Goal: Information Seeking & Learning: Learn about a topic

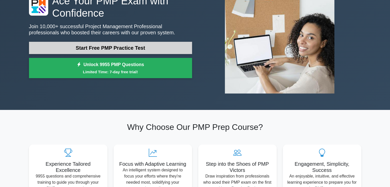
click at [107, 50] on link "Start Free PMP Practice Test" at bounding box center [110, 48] width 163 height 12
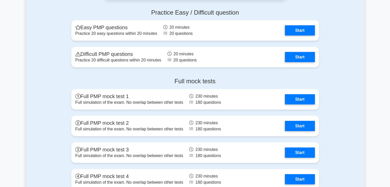
scroll to position [1400, 0]
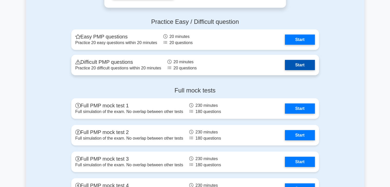
click at [285, 63] on link "Start" at bounding box center [300, 65] width 30 height 10
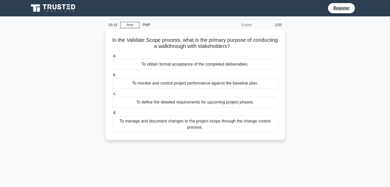
click at [208, 66] on div "To obtain formal acceptance of the completed deliverables." at bounding box center [195, 64] width 166 height 11
click at [112, 58] on input "a. To obtain formal acceptance of the completed deliverables." at bounding box center [112, 55] width 0 height 3
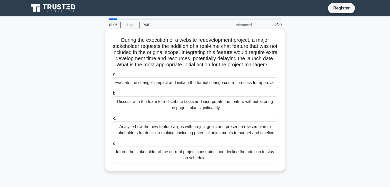
click at [194, 138] on div "Analyze how the new feature aligns with project goals and present a revised pla…" at bounding box center [195, 129] width 166 height 17
click at [112, 120] on input "c. Analyze how the new feature aligns with project goals and present a revised …" at bounding box center [112, 118] width 0 height 3
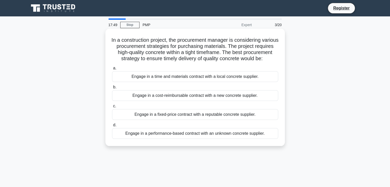
click at [250, 53] on h5 "In a construction project, the procurement manager is considering various procu…" at bounding box center [194, 49] width 167 height 25
click at [219, 120] on div "Engage in a fixed-price contract with a reputable concrete supplier." at bounding box center [195, 114] width 166 height 11
click at [112, 108] on input "c. Engage in a fixed-price contract with a reputable concrete supplier." at bounding box center [112, 105] width 0 height 3
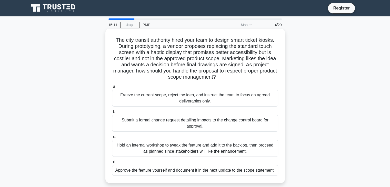
click at [171, 150] on div "Hold an internal workshop to tweak the feature and add it to the backlog, then …" at bounding box center [195, 148] width 166 height 17
click at [112, 139] on input "c. Hold an internal workshop to tweak the feature and add it to the backlog, th…" at bounding box center [112, 136] width 0 height 3
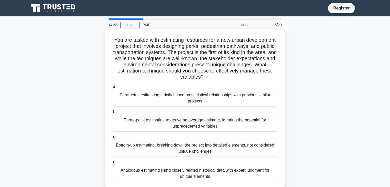
drag, startPoint x: 172, startPoint y: 54, endPoint x: 143, endPoint y: 50, distance: 29.1
click at [172, 54] on h5 "You are tasked with estimating resources for a new urban development project th…" at bounding box center [194, 59] width 167 height 44
click at [198, 122] on div "Three-point estimating to derive an average estimate, ignoring the potential fo…" at bounding box center [195, 123] width 166 height 17
click at [112, 113] on input "b. Three-point estimating to derive an average estimate, ignoring the potential…" at bounding box center [112, 111] width 0 height 3
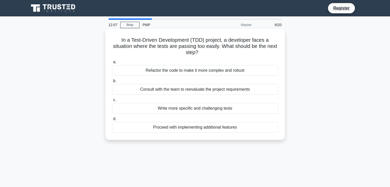
click at [203, 125] on div "Proceed with implementing additional features" at bounding box center [195, 127] width 166 height 11
click at [112, 121] on input "d. Proceed with implementing additional features" at bounding box center [112, 118] width 0 height 3
